Goal: Find specific page/section: Find specific page/section

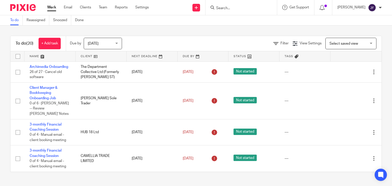
click at [256, 5] on form at bounding box center [243, 7] width 54 height 6
click at [255, 7] on input "Search" at bounding box center [239, 8] width 46 height 5
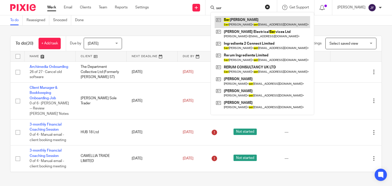
type input "ser"
click at [271, 25] on link at bounding box center [262, 22] width 95 height 12
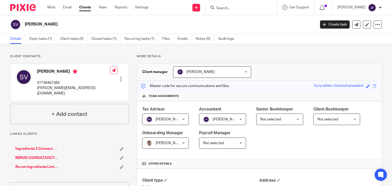
click at [252, 6] on input "Search" at bounding box center [239, 8] width 46 height 5
type input "2"
type input "467389"
click button "submit" at bounding box center [0, 0] width 0 height 0
drag, startPoint x: 254, startPoint y: 8, endPoint x: 208, endPoint y: 3, distance: 45.7
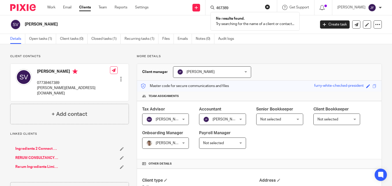
click at [208, 3] on div "Send new email Create task Add client Request signature 467389 No results found…" at bounding box center [274, 7] width 236 height 15
click at [235, 8] on input "Search" at bounding box center [239, 8] width 46 height 5
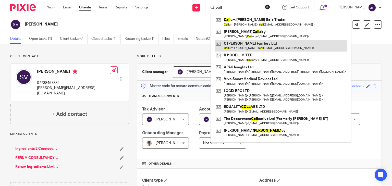
type input "call"
click at [266, 47] on link at bounding box center [281, 46] width 133 height 12
